Goal: Information Seeking & Learning: Compare options

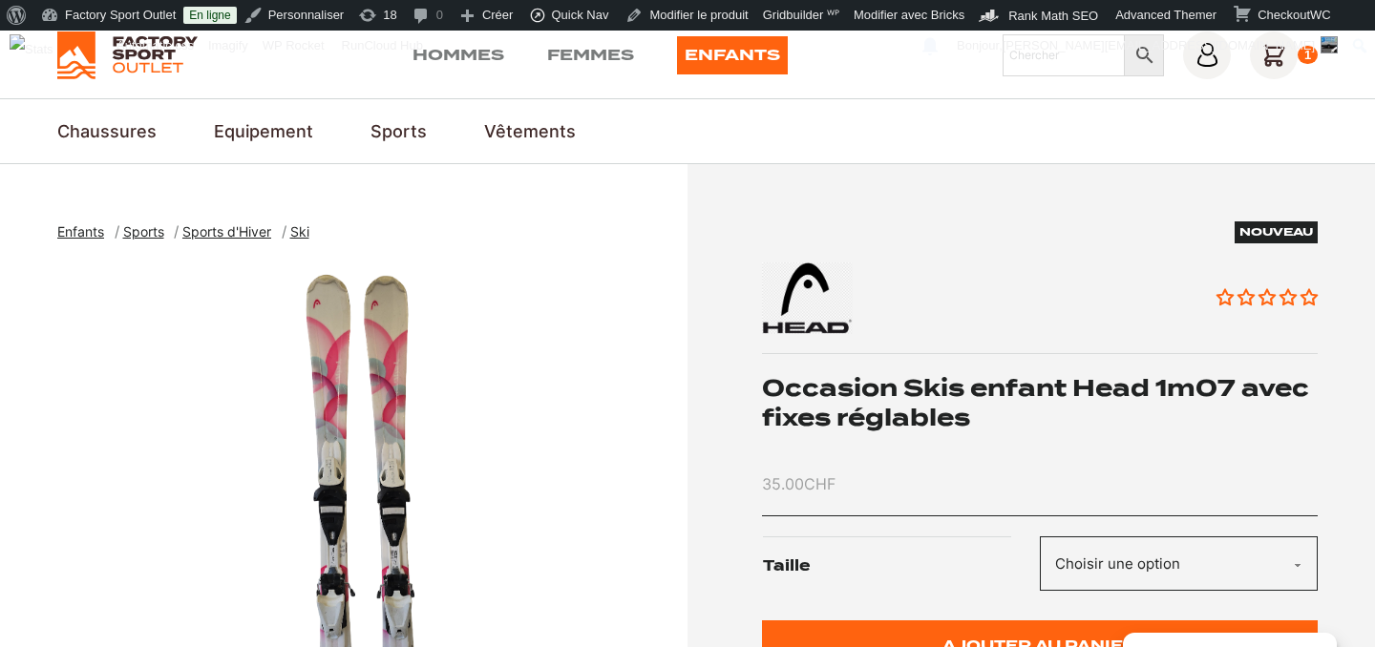
scroll to position [58, 0]
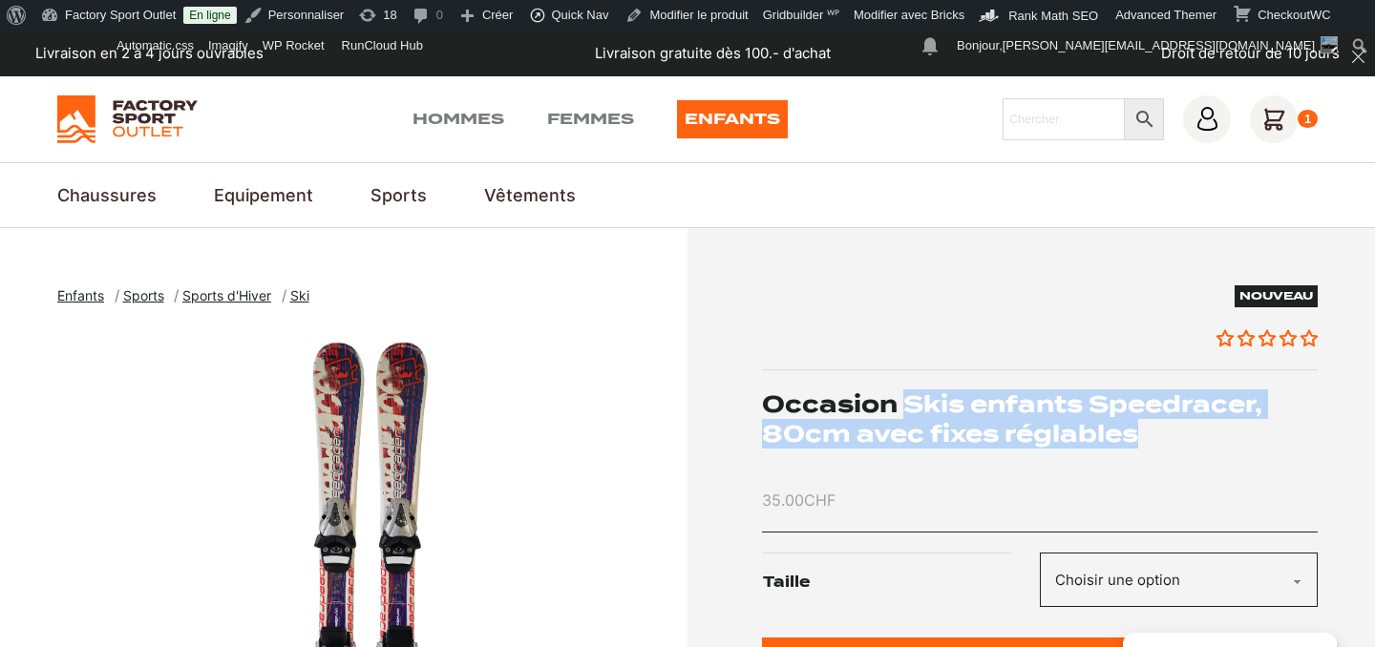
drag, startPoint x: 902, startPoint y: 406, endPoint x: 1158, endPoint y: 435, distance: 257.6
click at [1158, 435] on h1 "Occasion Skis enfants Speedracer, 80cm avec fixes réglables" at bounding box center [1040, 419] width 557 height 59
copy h1 "Skis enfants Speedracer, 80cm avec fixes réglables"
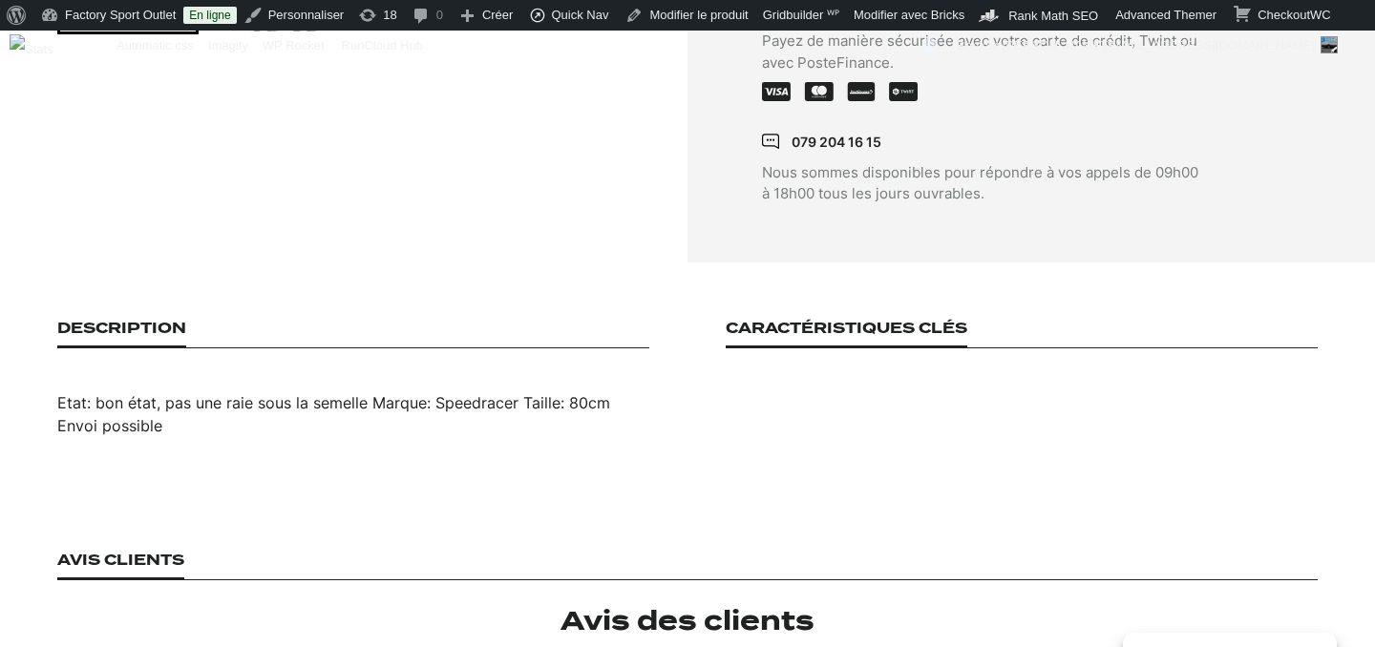
scroll to position [1073, 0]
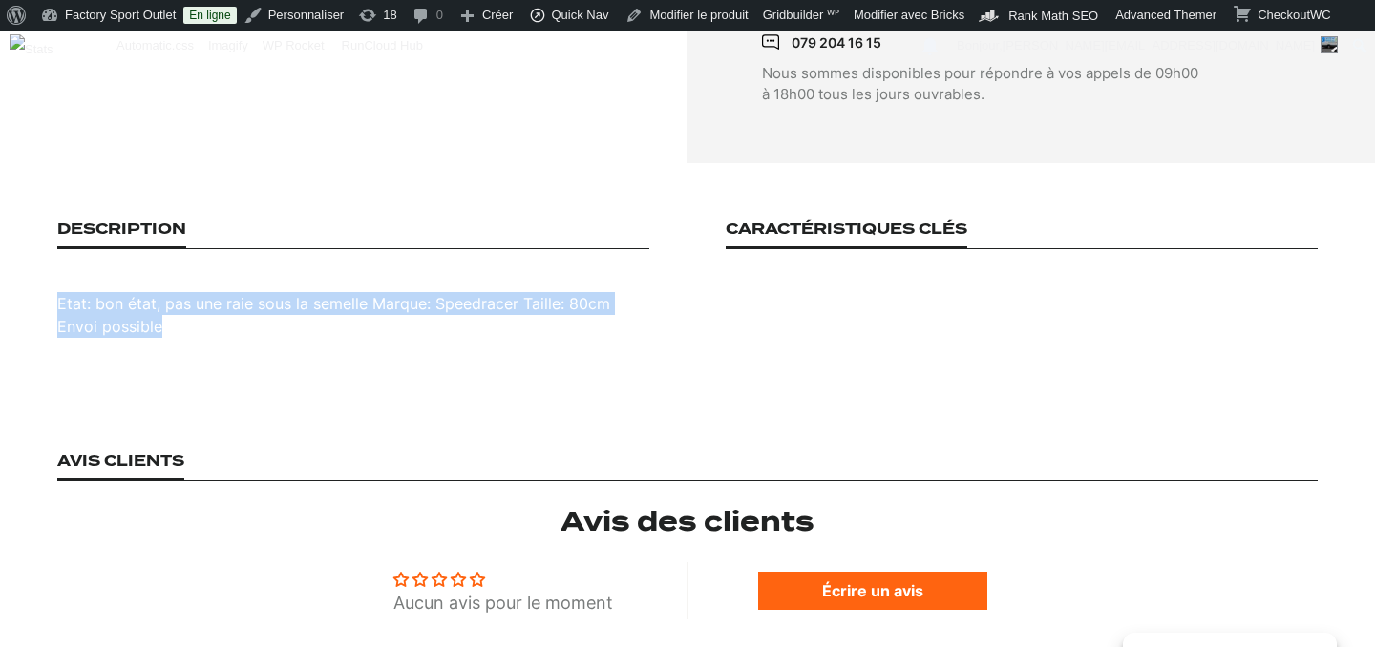
drag, startPoint x: 57, startPoint y: 280, endPoint x: 203, endPoint y: 307, distance: 148.7
click at [203, 307] on div "Etat: bon état, pas une raie sous la semelle Marque: Speedracer Taille: 80cm En…" at bounding box center [353, 315] width 592 height 46
copy div "Etat: bon état, pas une raie sous la semelle Marque: Speedracer Taille: 80cm En…"
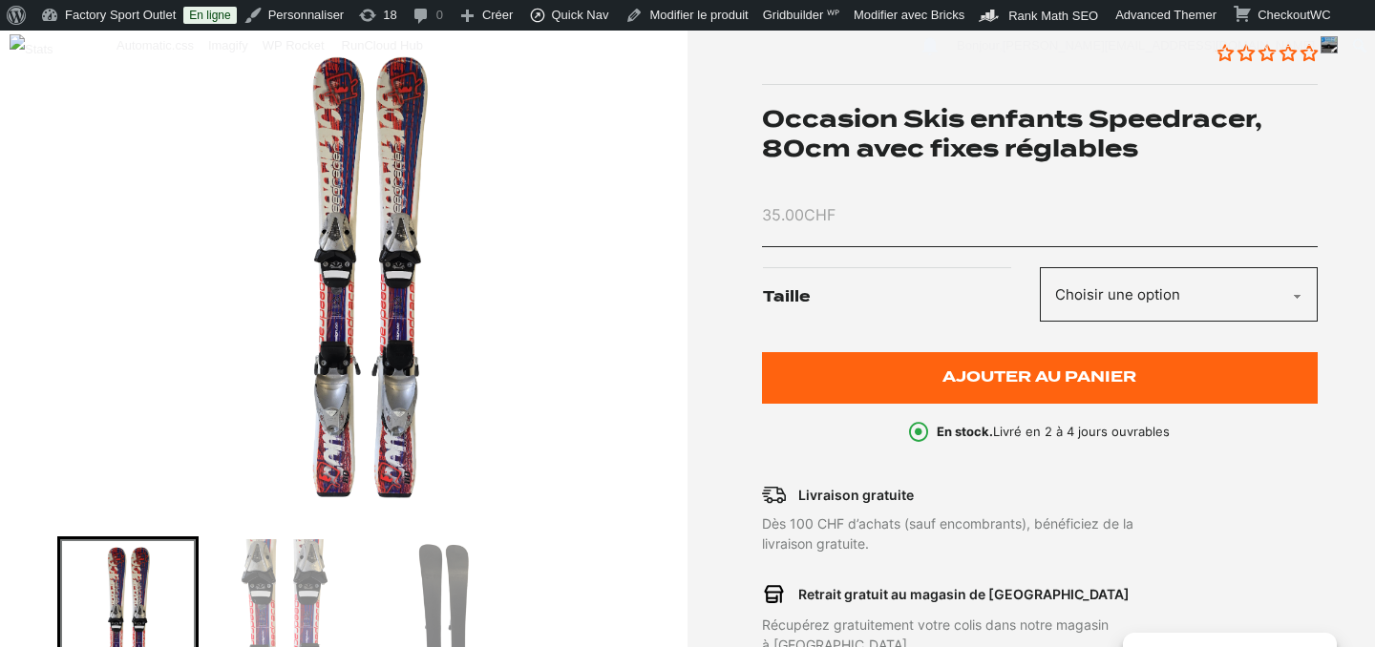
scroll to position [277, 0]
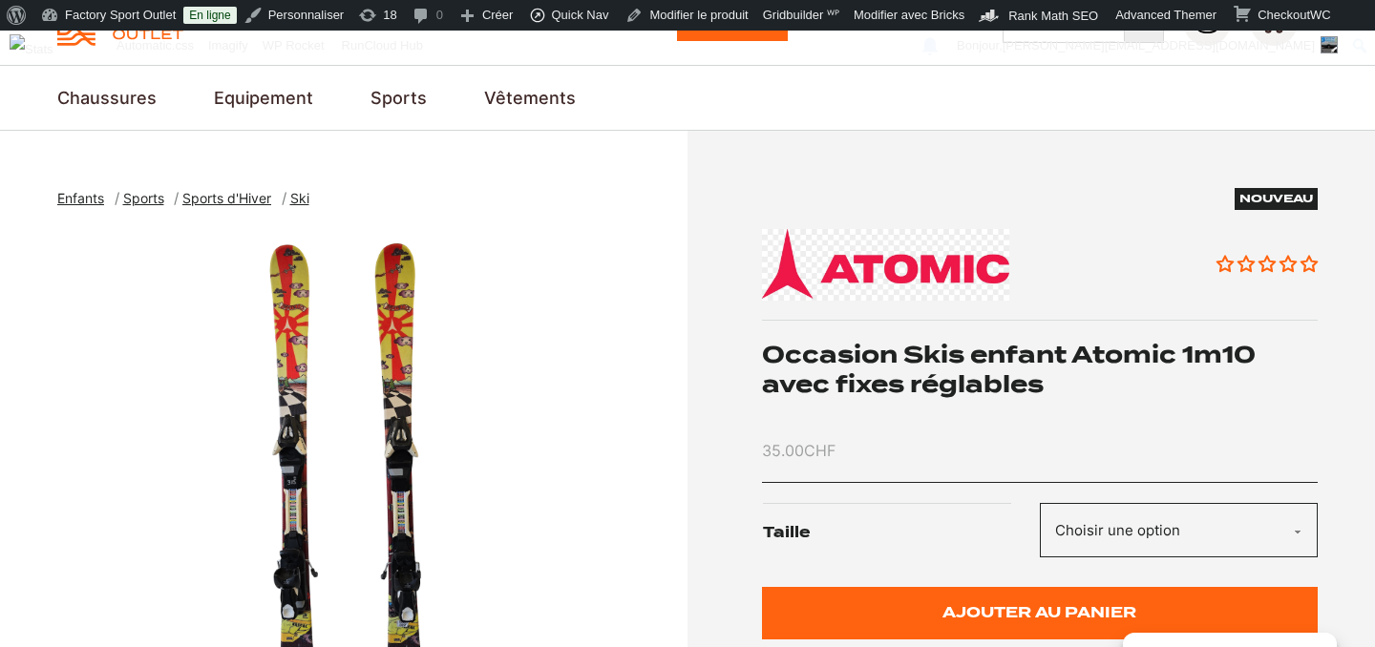
scroll to position [106, 0]
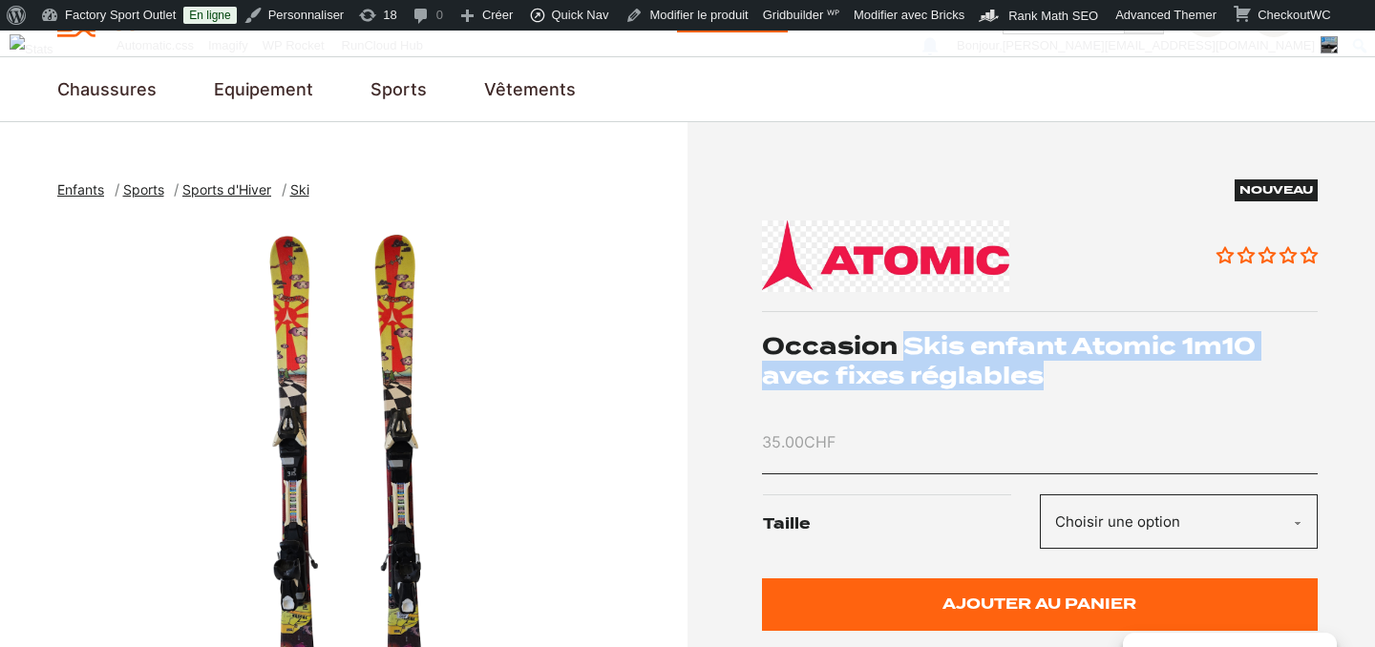
drag, startPoint x: 907, startPoint y: 345, endPoint x: 1079, endPoint y: 381, distance: 175.6
click at [1079, 381] on h1 "Occasion Skis enfant Atomic 1m10 avec fixes réglables" at bounding box center [1040, 360] width 557 height 59
copy h1 "Skis enfant Atomic 1m10 avec fixes réglables"
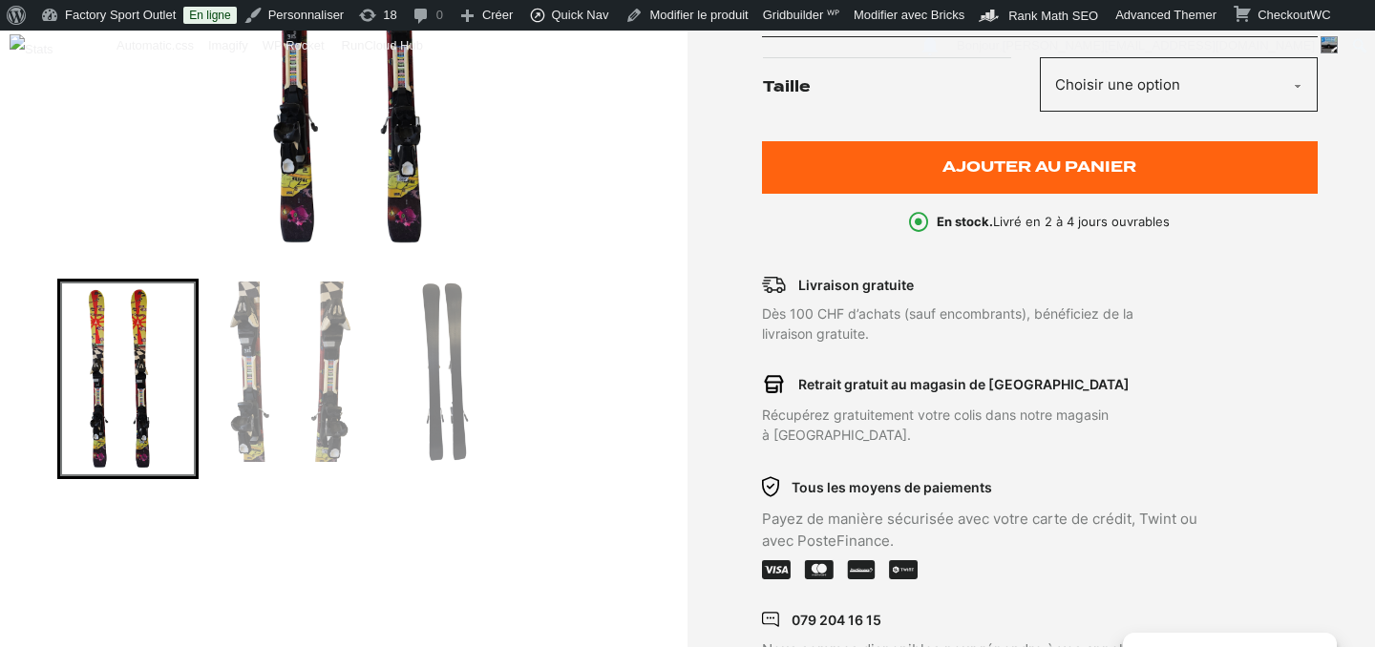
scroll to position [545, 0]
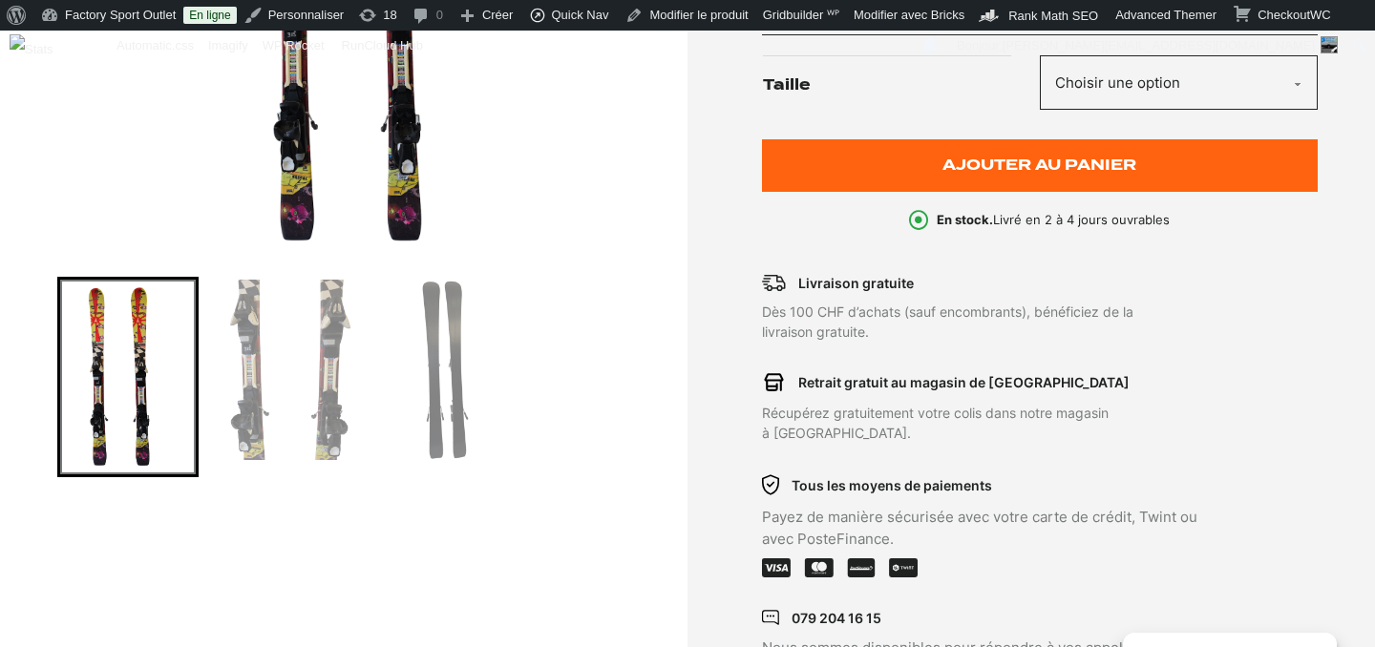
click at [315, 379] on img "Go to slide 2" at bounding box center [289, 370] width 136 height 180
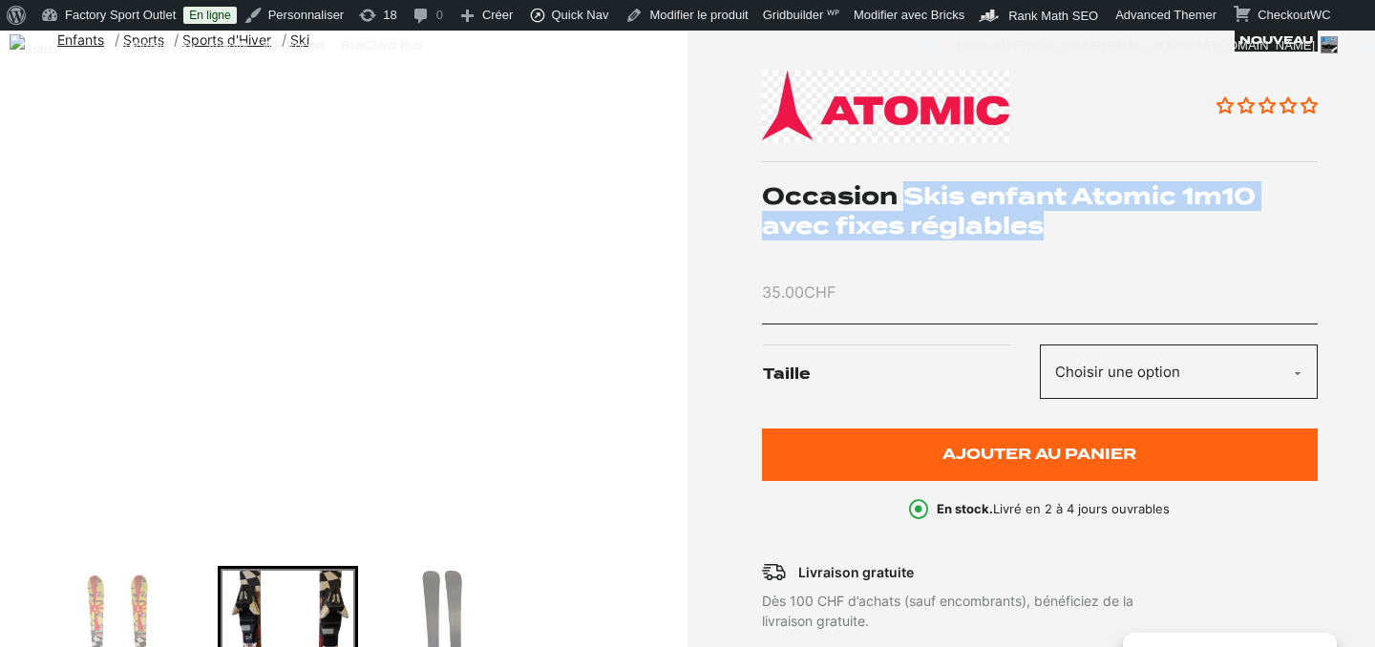
scroll to position [348, 0]
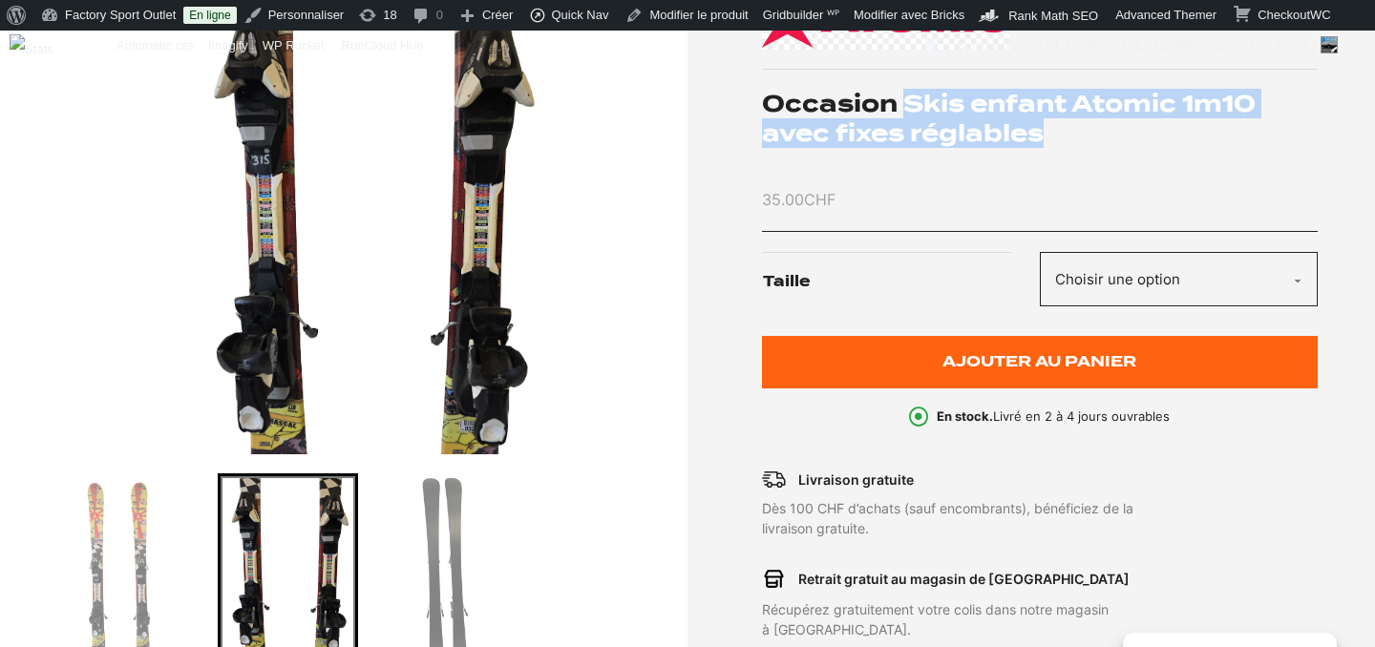
click at [436, 566] on img "Go to slide 3" at bounding box center [448, 566] width 136 height 180
